Goal: Task Accomplishment & Management: Complete application form

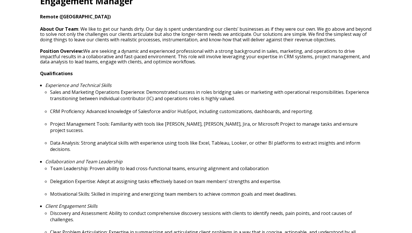
scroll to position [230, 0]
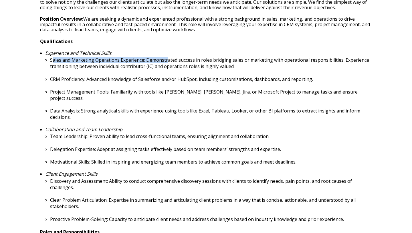
drag, startPoint x: 52, startPoint y: 61, endPoint x: 166, endPoint y: 61, distance: 114.5
click at [166, 61] on p "Sales and Marketing Operations Experience: Demonstrated success in roles bridgi…" at bounding box center [211, 63] width 322 height 13
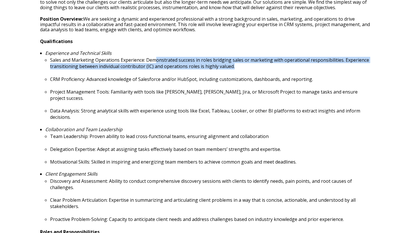
drag, startPoint x: 155, startPoint y: 60, endPoint x: 240, endPoint y: 65, distance: 84.9
click at [240, 65] on p "Sales and Marketing Operations Experience: Demonstrated success in roles bridgi…" at bounding box center [211, 63] width 322 height 13
drag, startPoint x: 249, startPoint y: 66, endPoint x: 184, endPoint y: 63, distance: 65.1
click at [187, 63] on p "Sales and Marketing Operations Experience: Demonstrated success in roles bridgi…" at bounding box center [211, 63] width 322 height 13
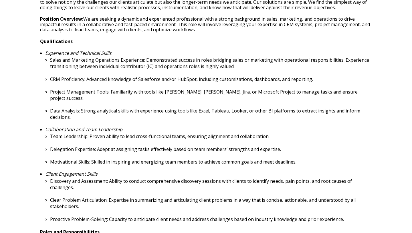
click at [183, 63] on p "Sales and Marketing Operations Experience: Demonstrated success in roles bridgi…" at bounding box center [211, 63] width 322 height 13
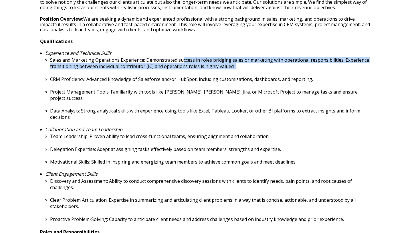
drag, startPoint x: 182, startPoint y: 62, endPoint x: 216, endPoint y: 71, distance: 35.4
click at [216, 71] on ul "Sales and Marketing Operations Experience: Demonstrated success in roles bridgi…" at bounding box center [208, 88] width 327 height 63
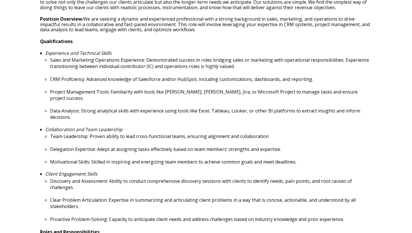
click at [111, 73] on ul "Sales and Marketing Operations Experience: Demonstrated success in roles bridgi…" at bounding box center [208, 88] width 327 height 63
drag, startPoint x: 49, startPoint y: 76, endPoint x: 82, endPoint y: 80, distance: 32.9
click at [82, 80] on ul "Sales and Marketing Operations Experience: Demonstrated success in roles bridgi…" at bounding box center [208, 88] width 327 height 63
click at [82, 80] on p "CRM Proficiency: Advanced knowledge of Salesforce and/or HubSpot, including cus…" at bounding box center [211, 79] width 322 height 6
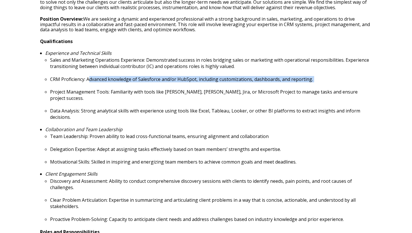
drag, startPoint x: 88, startPoint y: 78, endPoint x: 327, endPoint y: 82, distance: 238.6
click at [327, 82] on ul "Sales and Marketing Operations Experience: Demonstrated success in roles bridgi…" at bounding box center [208, 88] width 327 height 63
drag, startPoint x: 327, startPoint y: 82, endPoint x: 191, endPoint y: 72, distance: 135.8
click at [192, 72] on ul "Sales and Marketing Operations Experience: Demonstrated success in roles bridgi…" at bounding box center [208, 88] width 327 height 63
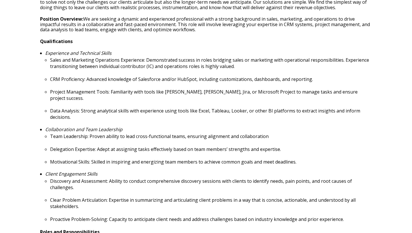
click at [191, 72] on ul "Sales and Marketing Operations Experience: Demonstrated success in roles bridgi…" at bounding box center [208, 88] width 327 height 63
click at [172, 78] on p "CRM Proficiency: Advanced knowledge of Salesforce and/or HubSpot, including cus…" at bounding box center [211, 79] width 322 height 6
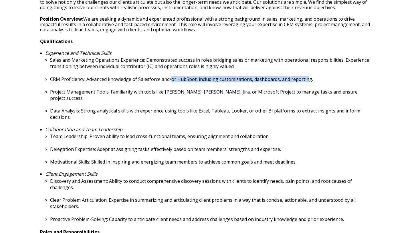
drag, startPoint x: 172, startPoint y: 78, endPoint x: 308, endPoint y: 76, distance: 136.3
click at [308, 76] on p "CRM Proficiency: Advanced knowledge of Salesforce and/or HubSpot, including cus…" at bounding box center [211, 79] width 322 height 6
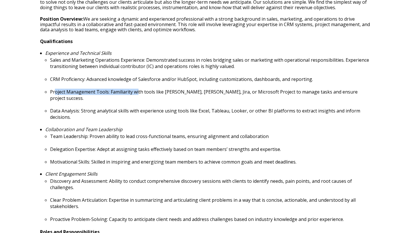
drag, startPoint x: 56, startPoint y: 91, endPoint x: 137, endPoint y: 90, distance: 81.9
click at [137, 90] on p "Project Management Tools: Familiarity with tools like [PERSON_NAME], [PERSON_NA…" at bounding box center [211, 94] width 322 height 13
drag, startPoint x: 121, startPoint y: 90, endPoint x: 294, endPoint y: 88, distance: 173.8
click at [294, 88] on p "Project Management Tools: Familiarity with tools like [PERSON_NAME], [PERSON_NA…" at bounding box center [211, 94] width 322 height 13
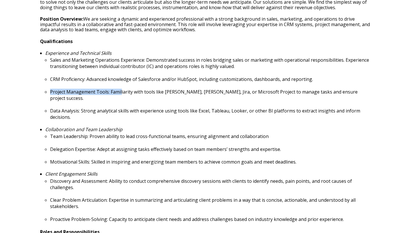
click at [294, 88] on p "Project Management Tools: Familiarity with tools like [PERSON_NAME], [PERSON_NA…" at bounding box center [211, 94] width 322 height 13
drag, startPoint x: 73, startPoint y: 105, endPoint x: 96, endPoint y: 107, distance: 22.7
click at [96, 107] on p "Data Analysis: Strong analytical skills with experience using tools like Excel,…" at bounding box center [211, 113] width 322 height 13
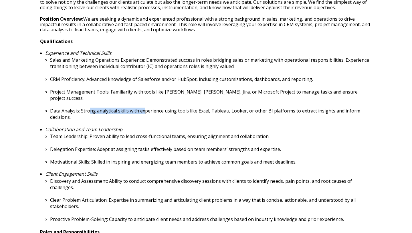
drag, startPoint x: 90, startPoint y: 106, endPoint x: 145, endPoint y: 105, distance: 54.7
click at [145, 107] on p "Data Analysis: Strong analytical skills with experience using tools like Excel,…" at bounding box center [211, 113] width 322 height 13
drag, startPoint x: 120, startPoint y: 104, endPoint x: 210, endPoint y: 107, distance: 89.4
click at [210, 107] on p "Data Analysis: Strong analytical skills with experience using tools like Excel,…" at bounding box center [211, 113] width 322 height 13
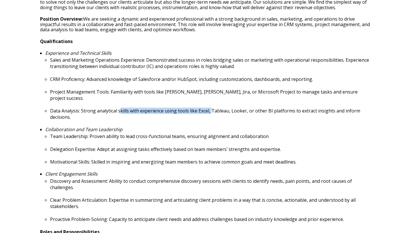
drag, startPoint x: 210, startPoint y: 107, endPoint x: 205, endPoint y: 107, distance: 4.6
click at [210, 107] on p "Data Analysis: Strong analytical skills with experience using tools like Excel,…" at bounding box center [211, 113] width 322 height 13
drag, startPoint x: 201, startPoint y: 107, endPoint x: 192, endPoint y: 100, distance: 11.0
click at [192, 100] on ul "Sales and Marketing Operations Experience: Demonstrated success in roles bridgi…" at bounding box center [208, 88] width 327 height 63
click at [172, 107] on p "Data Analysis: Strong analytical skills with experience using tools like Excel,…" at bounding box center [211, 113] width 322 height 13
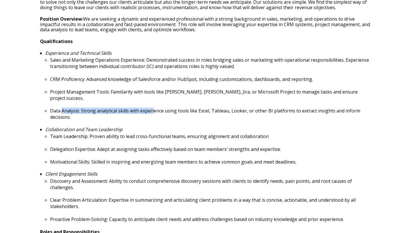
drag, startPoint x: 153, startPoint y: 106, endPoint x: 61, endPoint y: 105, distance: 92.8
click at [61, 107] on p "Data Analysis: Strong analytical skills with experience using tools like Excel,…" at bounding box center [211, 113] width 322 height 13
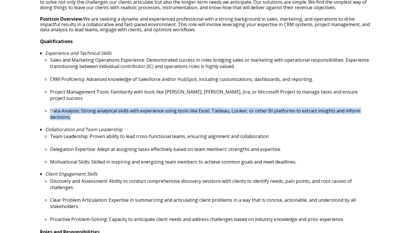
drag, startPoint x: 54, startPoint y: 105, endPoint x: 76, endPoint y: 114, distance: 24.1
click at [76, 114] on p "Data Analysis: Strong analytical skills with experience using tools like Excel,…" at bounding box center [211, 113] width 322 height 13
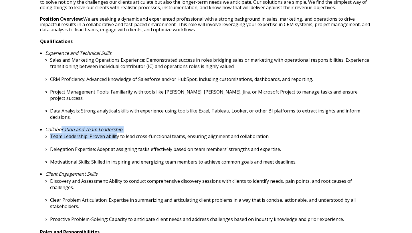
drag, startPoint x: 60, startPoint y: 125, endPoint x: 117, endPoint y: 131, distance: 56.8
click at [117, 131] on li "Collaboration and Team Leadership Team Leadership: Proven ability to lead cross…" at bounding box center [208, 146] width 327 height 38
click at [117, 133] on p "Team Leadership: Proven ability to lead cross-functional teams, ensuring alignm…" at bounding box center [211, 136] width 322 height 6
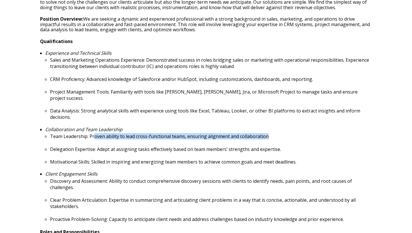
drag, startPoint x: 94, startPoint y: 129, endPoint x: 277, endPoint y: 129, distance: 183.0
click at [277, 133] on p "Team Leadership: Proven ability to lead cross-functional teams, ensuring alignm…" at bounding box center [211, 136] width 322 height 6
drag, startPoint x: 277, startPoint y: 129, endPoint x: 127, endPoint y: 123, distance: 150.4
click at [127, 127] on li "Collaboration and Team Leadership Team Leadership: Proven ability to lead cross…" at bounding box center [208, 146] width 327 height 38
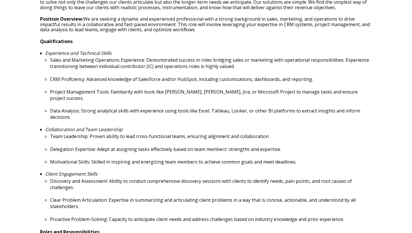
click at [127, 127] on li "Collaboration and Team Leadership Team Leadership: Proven ability to lead cross…" at bounding box center [208, 146] width 327 height 38
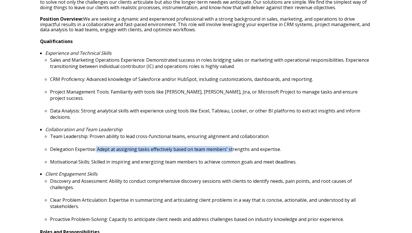
drag, startPoint x: 95, startPoint y: 142, endPoint x: 233, endPoint y: 145, distance: 138.6
click at [233, 146] on p "Delegation Expertise: Adept at assigning tasks effectively based on team member…" at bounding box center [211, 149] width 322 height 6
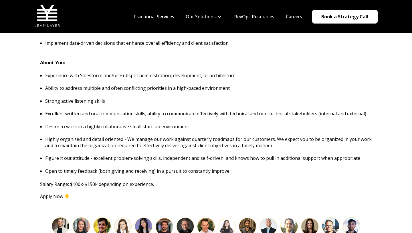
scroll to position [570, 0]
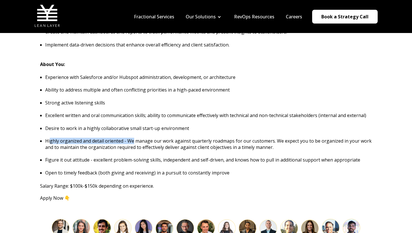
drag, startPoint x: 50, startPoint y: 131, endPoint x: 131, endPoint y: 134, distance: 81.6
click at [132, 137] on p "Highly organized and detail oriented - We manage our work against quarterly roa…" at bounding box center [208, 143] width 327 height 13
click at [131, 137] on p "Highly organized and detail oriented - We manage our work against quarterly roa…" at bounding box center [208, 143] width 327 height 13
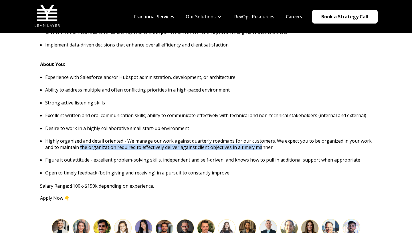
drag, startPoint x: 80, startPoint y: 142, endPoint x: 263, endPoint y: 139, distance: 183.9
click at [263, 139] on p "Highly organized and detail oriented - We manage our work against quarterly roa…" at bounding box center [208, 143] width 327 height 13
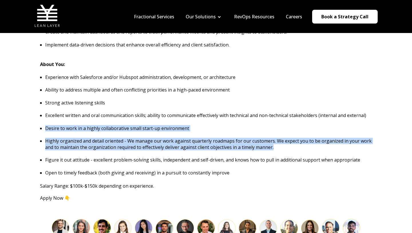
drag, startPoint x: 240, startPoint y: 137, endPoint x: 83, endPoint y: 111, distance: 158.8
click at [83, 111] on ul "Experience with Salesforce and/or Hubspot administration, development, or archi…" at bounding box center [206, 125] width 332 height 102
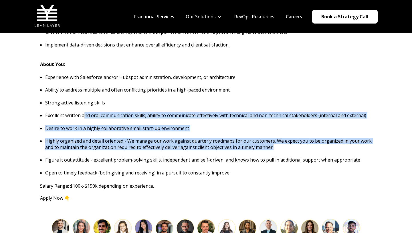
click at [83, 112] on p "Excellent written and oral communication skills; ability to communicate effecti…" at bounding box center [208, 115] width 327 height 6
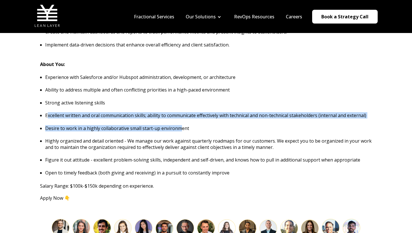
drag, startPoint x: 48, startPoint y: 108, endPoint x: 180, endPoint y: 123, distance: 133.1
click at [180, 123] on ul "Experience with Salesforce and/or Hubspot administration, development, or archi…" at bounding box center [206, 125] width 332 height 102
click at [180, 125] on p "Desire to work in a highly collaborative small start-up environment" at bounding box center [208, 128] width 327 height 6
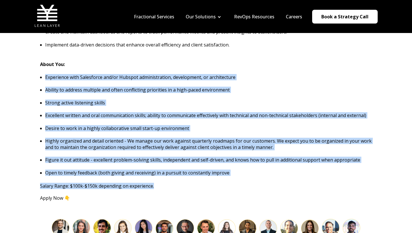
drag, startPoint x: 56, startPoint y: 68, endPoint x: 170, endPoint y: 179, distance: 159.2
click at [170, 182] on p "Salary Range: $100k-$150k depending on experience." at bounding box center [206, 185] width 332 height 6
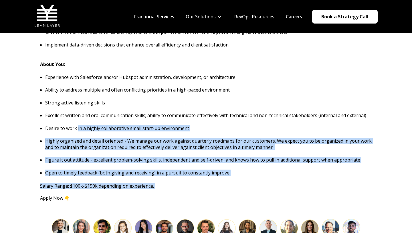
drag, startPoint x: 170, startPoint y: 179, endPoint x: 79, endPoint y: 119, distance: 108.7
click at [79, 125] on p "Desire to work in a highly collaborative small start-up environment" at bounding box center [208, 128] width 327 height 6
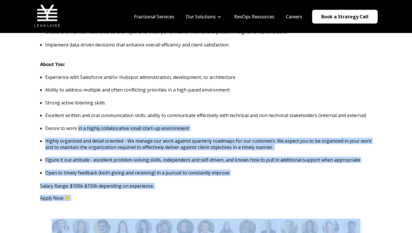
drag, startPoint x: 79, startPoint y: 119, endPoint x: 83, endPoint y: 193, distance: 74.3
click at [83, 195] on p "Apply Now 👇" at bounding box center [206, 197] width 332 height 5
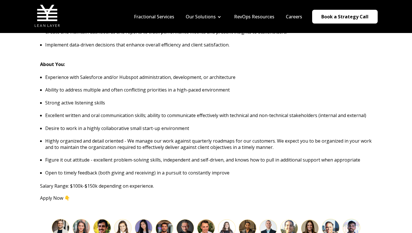
click at [90, 100] on ul "Experience with Salesforce and/or Hubspot administration, development, or archi…" at bounding box center [206, 125] width 332 height 102
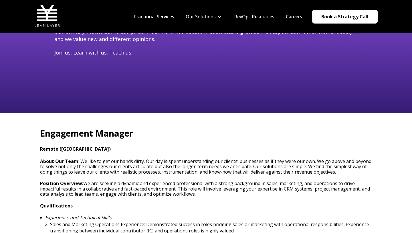
scroll to position [65, 0]
